Goal: Complete application form: Complete application form

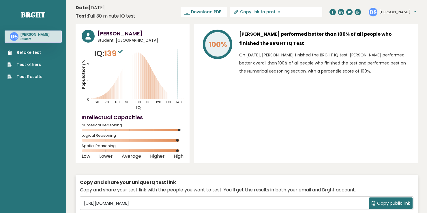
click at [33, 54] on link "Retake test" at bounding box center [24, 53] width 35 height 6
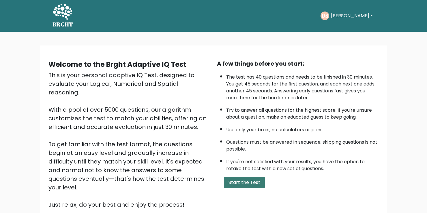
click at [251, 183] on button "Start the Test" at bounding box center [244, 183] width 41 height 12
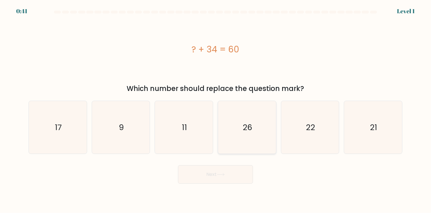
click at [235, 123] on icon "26" at bounding box center [247, 127] width 53 height 53
click at [216, 110] on input "d. 26" at bounding box center [215, 108] width 0 height 3
radio input "true"
click at [236, 173] on button "Next" at bounding box center [215, 175] width 75 height 18
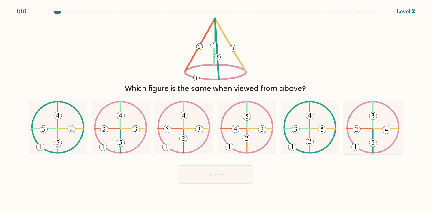
click at [363, 132] on icon at bounding box center [372, 127] width 53 height 53
click at [216, 110] on input "f." at bounding box center [215, 108] width 0 height 3
radio input "true"
click at [241, 171] on button "Next" at bounding box center [215, 175] width 75 height 18
click at [241, 176] on button "Next" at bounding box center [215, 175] width 75 height 18
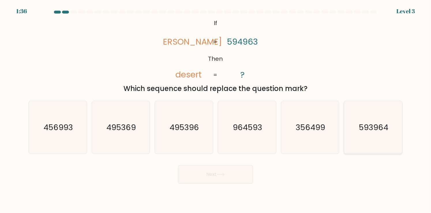
click at [371, 131] on text "593964" at bounding box center [373, 127] width 29 height 11
click at [216, 110] on input "f. 593964" at bounding box center [215, 108] width 0 height 3
radio input "true"
click at [237, 171] on button "Next" at bounding box center [215, 175] width 75 height 18
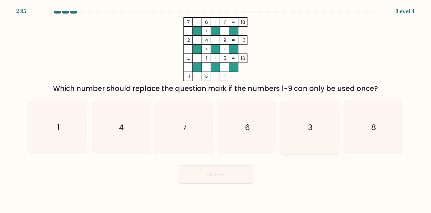
click at [308, 128] on text "3" at bounding box center [310, 127] width 5 height 11
click at [216, 110] on input "e. 3" at bounding box center [215, 108] width 0 height 3
radio input "true"
click at [245, 175] on button "Next" at bounding box center [215, 175] width 75 height 18
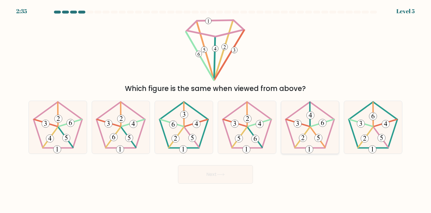
click at [296, 132] on icon at bounding box center [309, 127] width 53 height 53
click at [216, 110] on input "e." at bounding box center [215, 108] width 0 height 3
radio input "true"
click at [250, 169] on button "Next" at bounding box center [215, 175] width 75 height 18
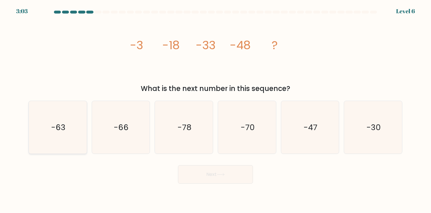
click at [42, 130] on icon "-63" at bounding box center [57, 127] width 53 height 53
click at [215, 110] on input "a. -63" at bounding box center [215, 108] width 0 height 3
radio input "true"
click at [232, 176] on button "Next" at bounding box center [215, 175] width 75 height 18
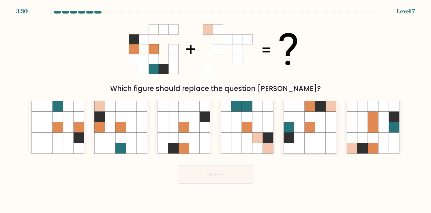
click at [321, 141] on icon at bounding box center [320, 138] width 11 height 11
click at [216, 110] on input "e." at bounding box center [215, 108] width 0 height 3
radio input "true"
click at [227, 173] on button "Next" at bounding box center [215, 175] width 75 height 18
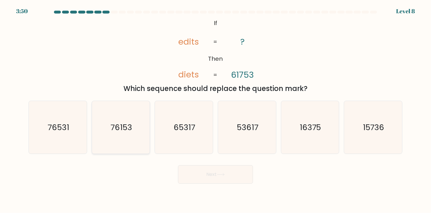
click at [111, 138] on icon "76153" at bounding box center [120, 127] width 53 height 53
click at [215, 110] on input "b. 76153" at bounding box center [215, 108] width 0 height 3
radio input "true"
click at [221, 174] on icon at bounding box center [221, 174] width 8 height 3
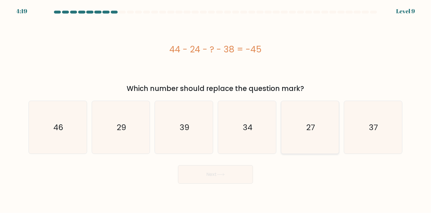
click at [294, 136] on icon "27" at bounding box center [309, 127] width 53 height 53
click at [216, 110] on input "e. 27" at bounding box center [215, 108] width 0 height 3
radio input "true"
click at [236, 178] on button "Next" at bounding box center [215, 175] width 75 height 18
click at [298, 128] on icon "27" at bounding box center [310, 128] width 52 height 52
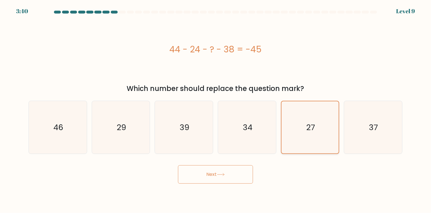
click at [216, 110] on input "e. 27" at bounding box center [215, 108] width 0 height 3
click at [235, 168] on button "Next" at bounding box center [215, 175] width 75 height 18
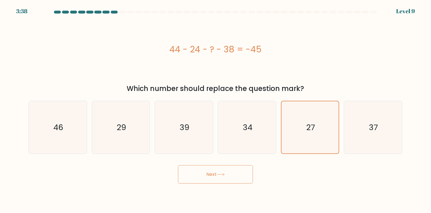
click at [235, 168] on button "Next" at bounding box center [215, 175] width 75 height 18
click at [223, 196] on body "3:37 Level 9 a." at bounding box center [215, 106] width 431 height 213
click at [223, 195] on body "3:37 Level 9 a." at bounding box center [215, 106] width 431 height 213
click at [282, 179] on div "Next" at bounding box center [215, 172] width 381 height 23
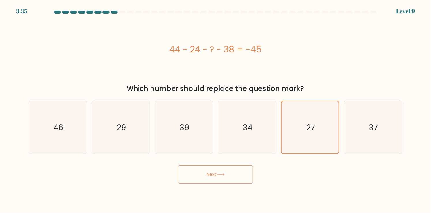
click at [242, 170] on button "Next" at bounding box center [215, 175] width 75 height 18
